Goal: Contribute content

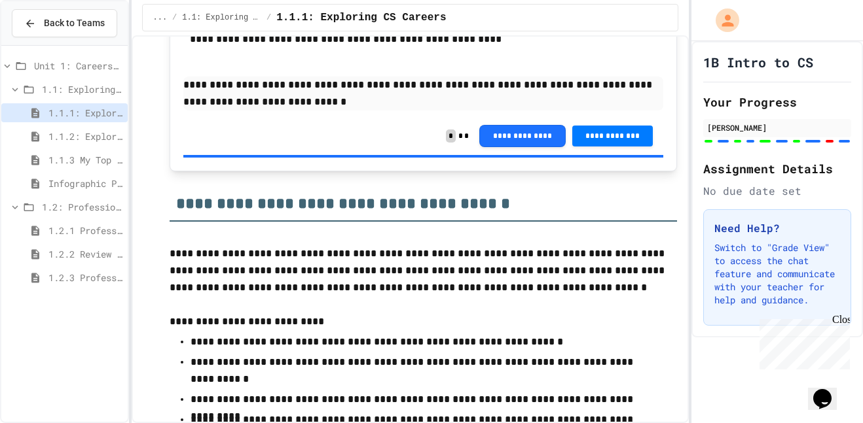
scroll to position [850, 0]
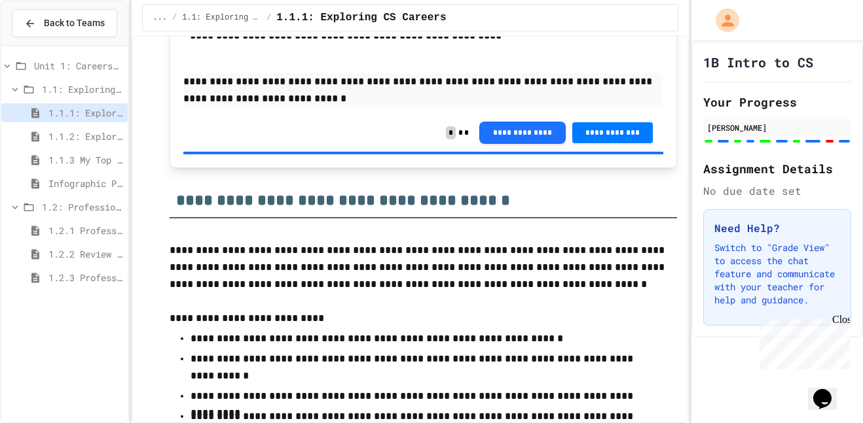
click at [98, 228] on span "1.2.1 Professional Communication" at bounding box center [85, 231] width 74 height 14
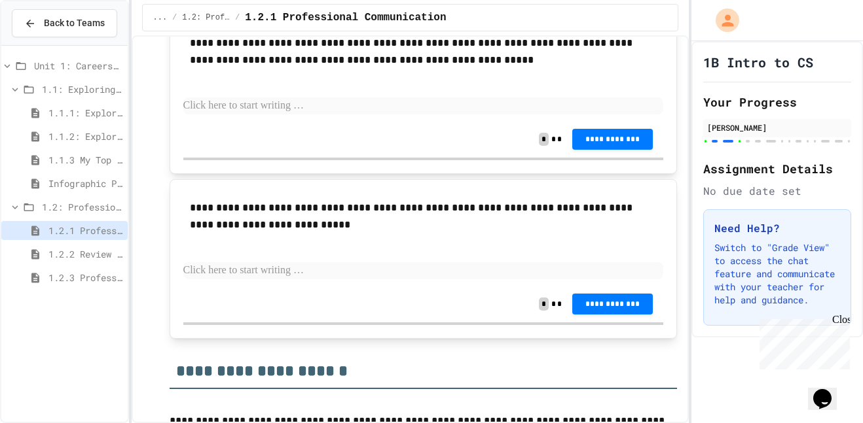
scroll to position [2787, 0]
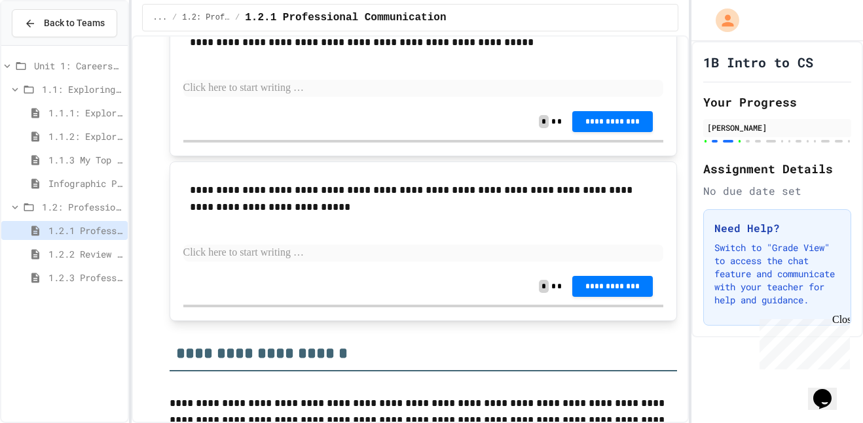
click at [376, 97] on p at bounding box center [423, 88] width 480 height 17
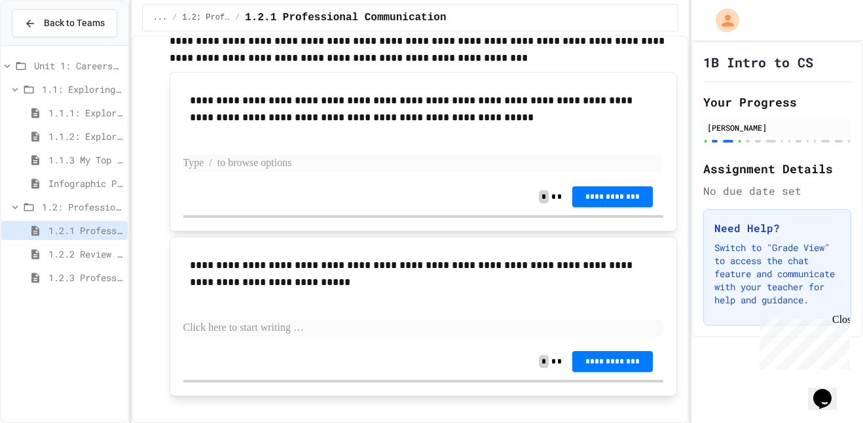
scroll to position [2713, 0]
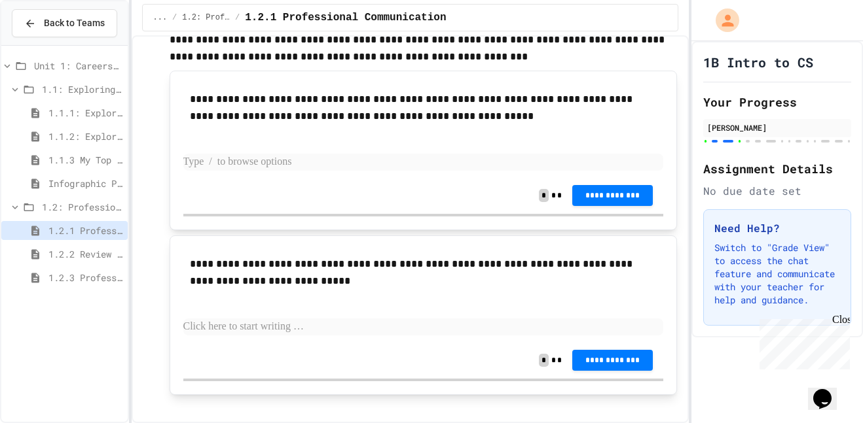
click at [394, 171] on p at bounding box center [423, 162] width 480 height 17
click at [396, 171] on p at bounding box center [423, 162] width 480 height 17
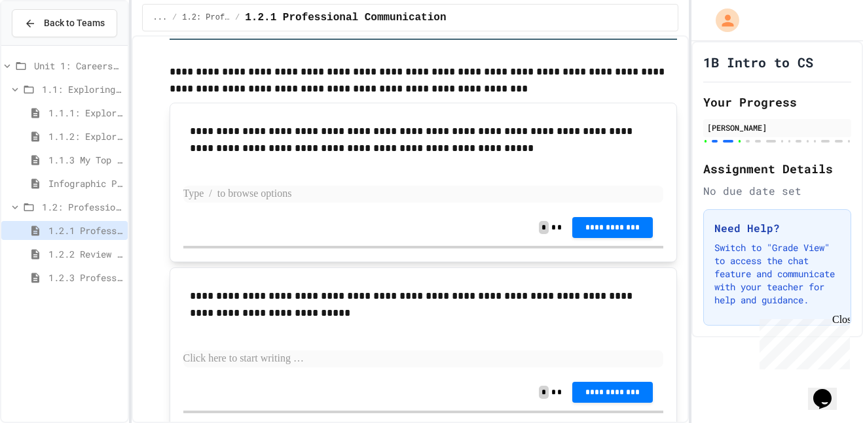
scroll to position [2677, 0]
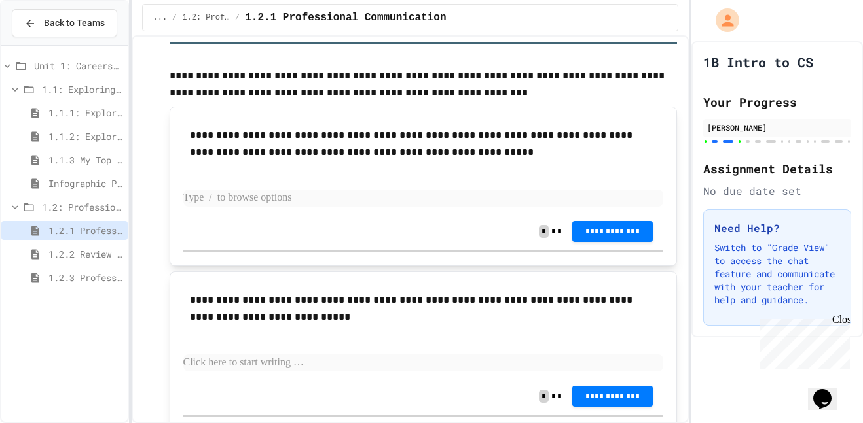
click at [437, 207] on p at bounding box center [423, 198] width 480 height 17
click at [438, 207] on p at bounding box center [423, 198] width 480 height 17
click at [446, 207] on p at bounding box center [423, 198] width 480 height 17
click at [478, 16] on div "... / 1.2: Professional Communication / 1.2.1 Professional Communication" at bounding box center [410, 17] width 537 height 27
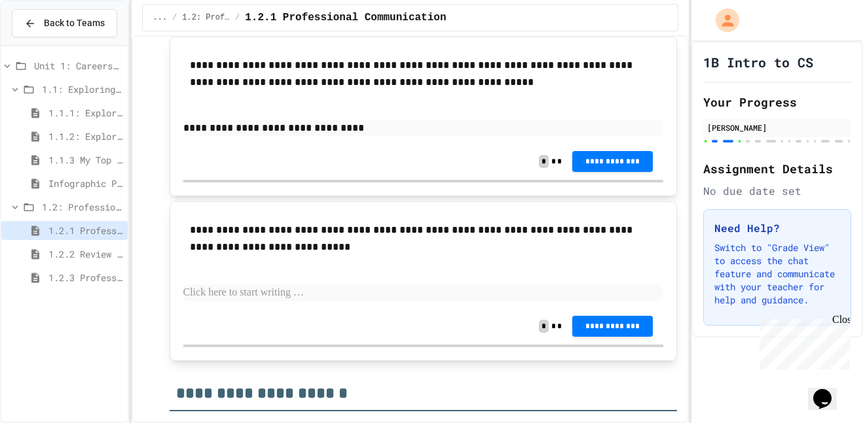
scroll to position [2741, 0]
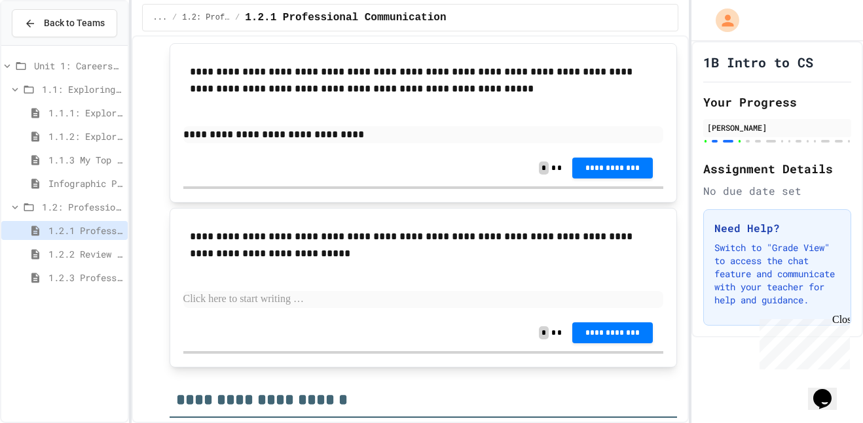
click at [462, 143] on p "**********" at bounding box center [423, 134] width 480 height 17
click at [841, 319] on div "Close" at bounding box center [840, 322] width 16 height 16
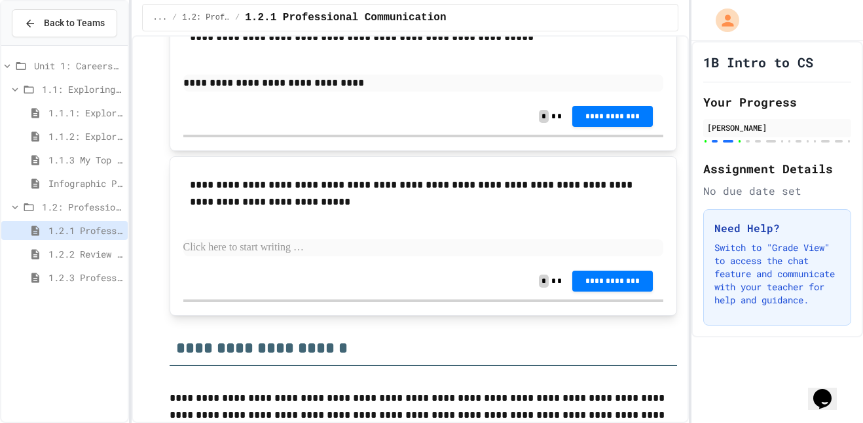
scroll to position [2800, 0]
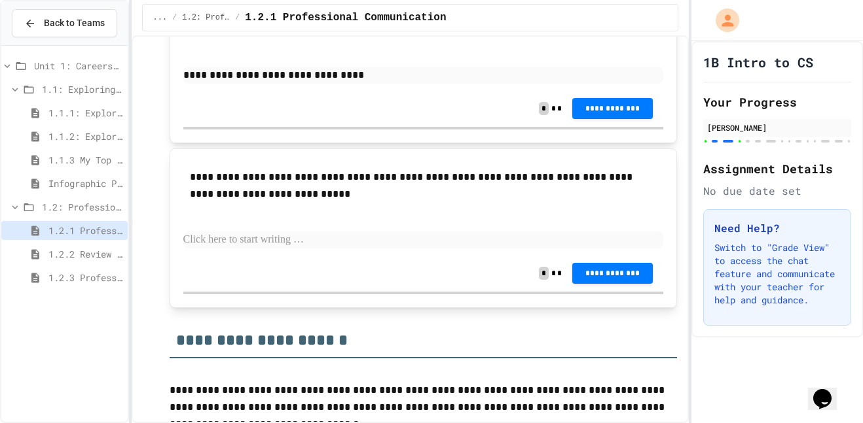
click at [560, 84] on p "**********" at bounding box center [423, 75] width 480 height 17
click at [558, 84] on p "**********" at bounding box center [423, 75] width 480 height 17
click at [854, 33] on div at bounding box center [776, 20] width 171 height 41
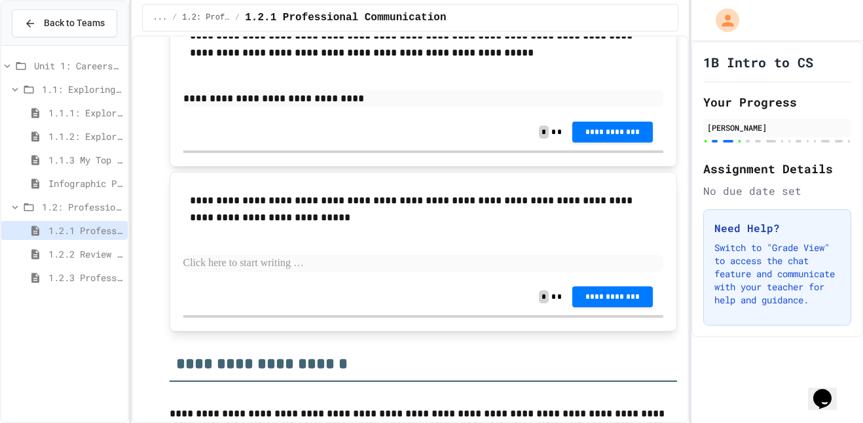
scroll to position [2778, 0]
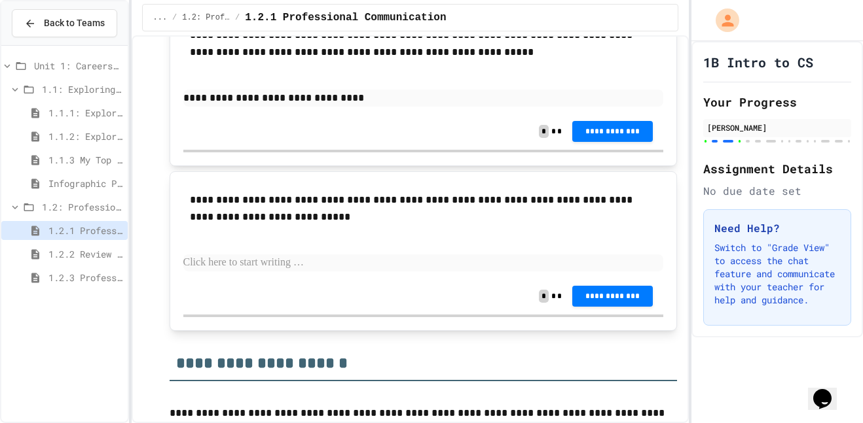
click at [699, 126] on div "1B Intro to CS Your Progress [PERSON_NAME] Assignment Details No due date set N…" at bounding box center [776, 189] width 171 height 296
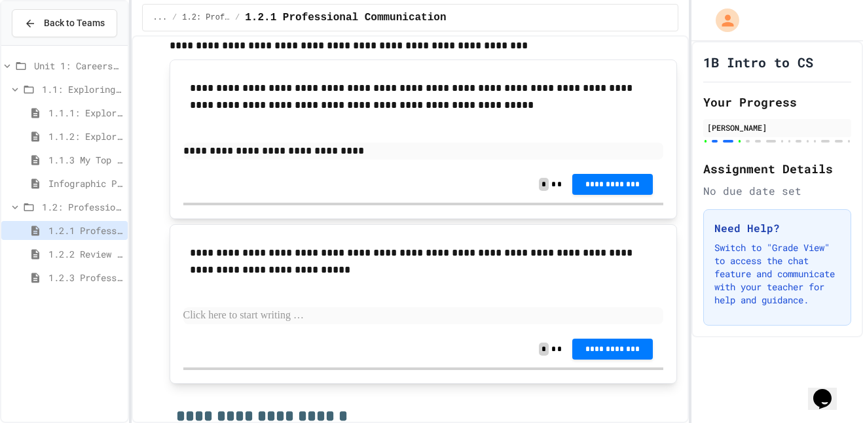
scroll to position [2725, 0]
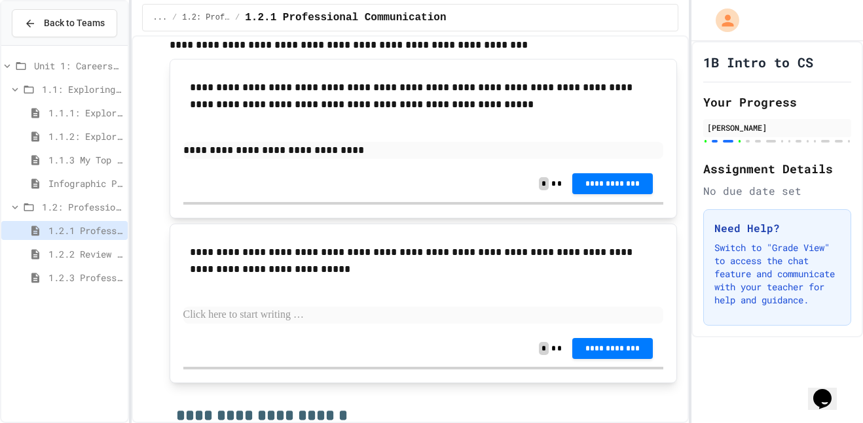
click at [479, 159] on p "**********" at bounding box center [423, 150] width 480 height 17
